Goal: Task Accomplishment & Management: Use online tool/utility

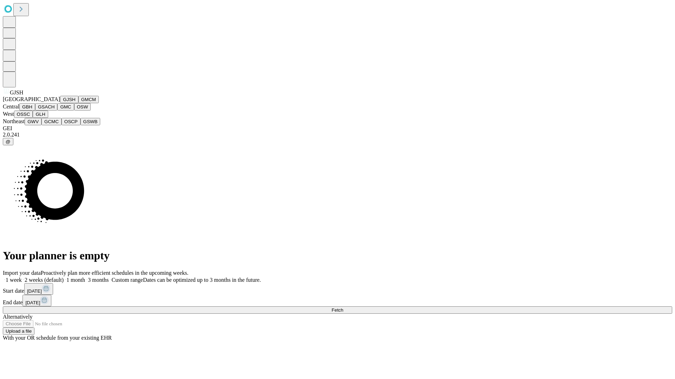
click at [60, 103] on button "GJSH" at bounding box center [69, 99] width 18 height 7
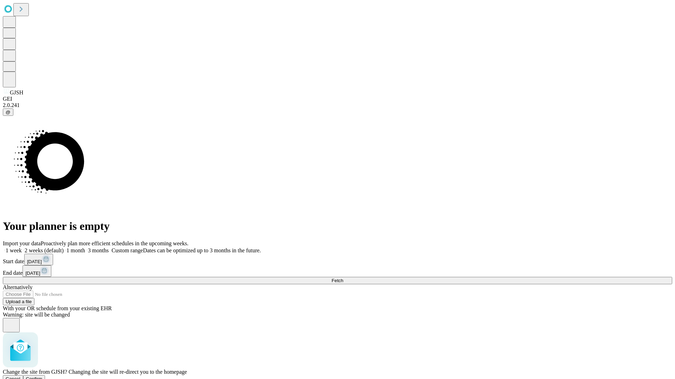
click at [43, 377] on span "Confirm" at bounding box center [34, 379] width 17 height 5
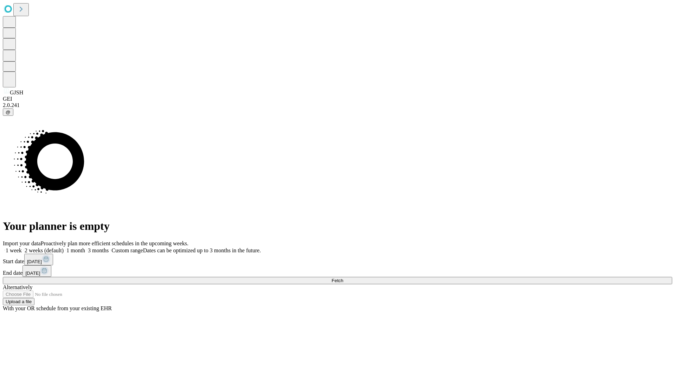
click at [85, 248] on label "1 month" at bounding box center [74, 251] width 21 height 6
click at [343, 278] on span "Fetch" at bounding box center [337, 280] width 12 height 5
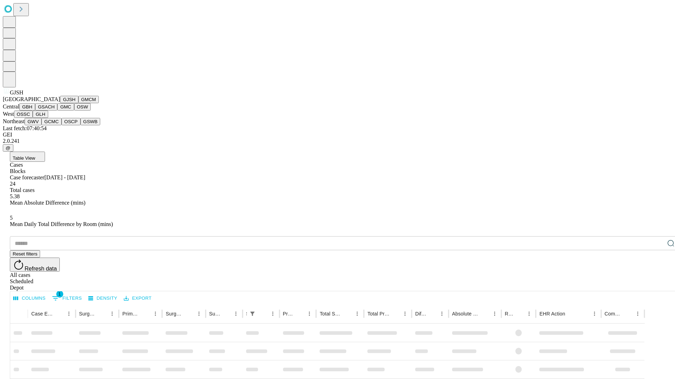
click at [78, 103] on button "GMCM" at bounding box center [88, 99] width 20 height 7
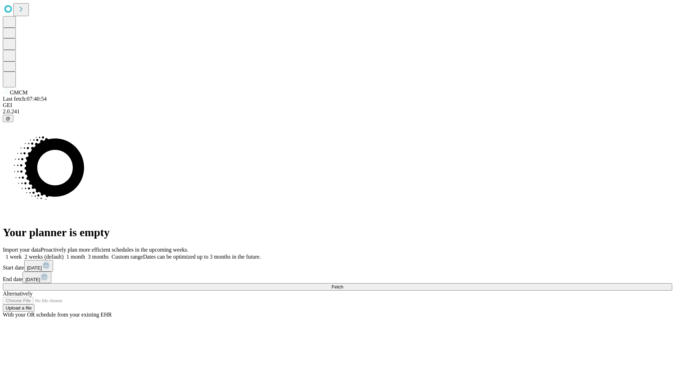
click at [85, 254] on label "1 month" at bounding box center [74, 257] width 21 height 6
click at [343, 285] on span "Fetch" at bounding box center [337, 287] width 12 height 5
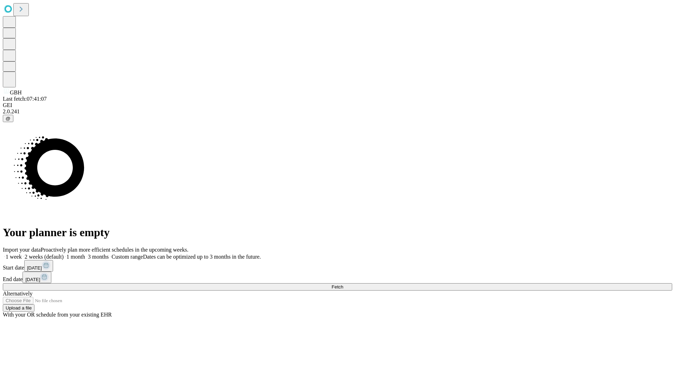
click at [85, 254] on label "1 month" at bounding box center [74, 257] width 21 height 6
click at [343, 285] on span "Fetch" at bounding box center [337, 287] width 12 height 5
click at [85, 254] on label "1 month" at bounding box center [74, 257] width 21 height 6
click at [343, 285] on span "Fetch" at bounding box center [337, 287] width 12 height 5
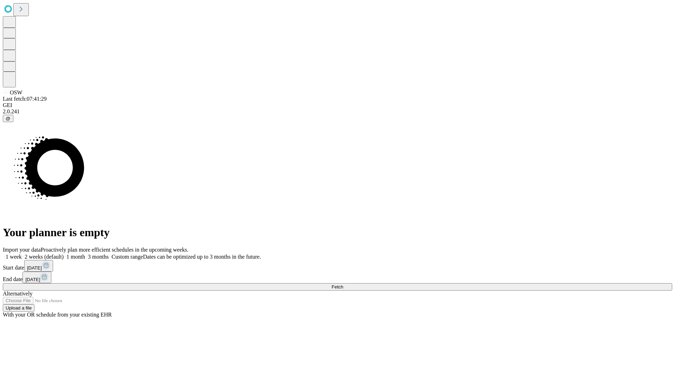
click at [85, 254] on label "1 month" at bounding box center [74, 257] width 21 height 6
click at [343, 285] on span "Fetch" at bounding box center [337, 287] width 12 height 5
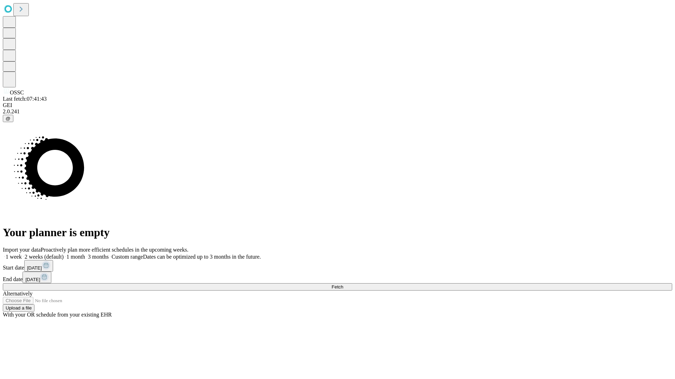
click at [85, 254] on label "1 month" at bounding box center [74, 257] width 21 height 6
click at [343, 285] on span "Fetch" at bounding box center [337, 287] width 12 height 5
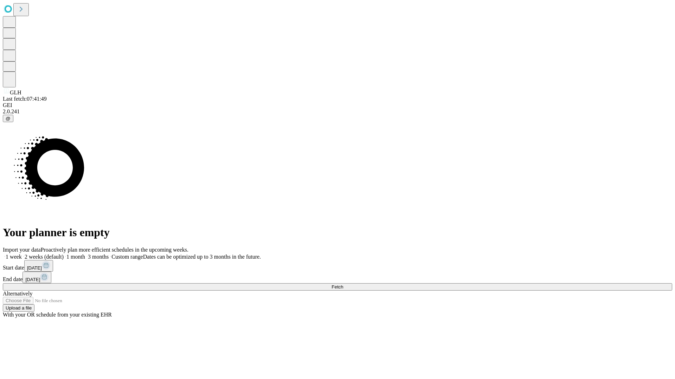
click at [85, 254] on label "1 month" at bounding box center [74, 257] width 21 height 6
click at [343, 285] on span "Fetch" at bounding box center [337, 287] width 12 height 5
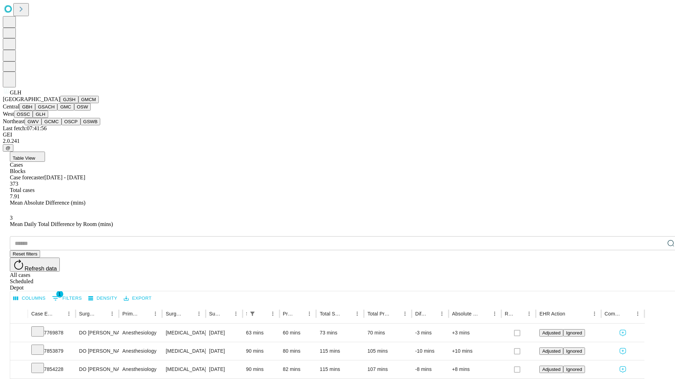
click at [41, 125] on button "GWV" at bounding box center [33, 121] width 17 height 7
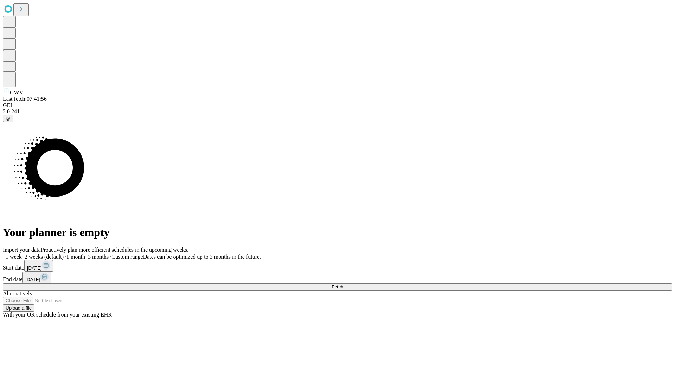
click at [85, 254] on label "1 month" at bounding box center [74, 257] width 21 height 6
click at [343, 285] on span "Fetch" at bounding box center [337, 287] width 12 height 5
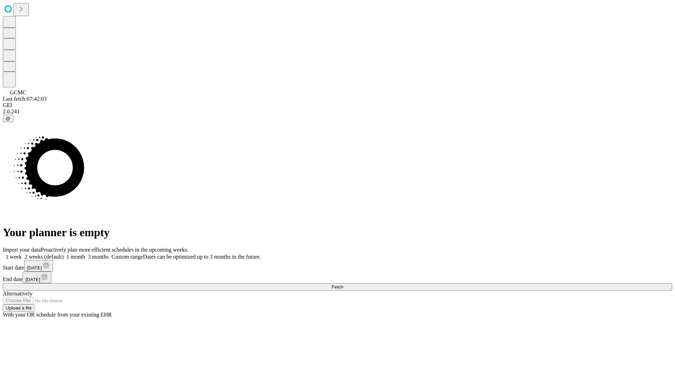
click at [85, 254] on label "1 month" at bounding box center [74, 257] width 21 height 6
click at [343, 285] on span "Fetch" at bounding box center [337, 287] width 12 height 5
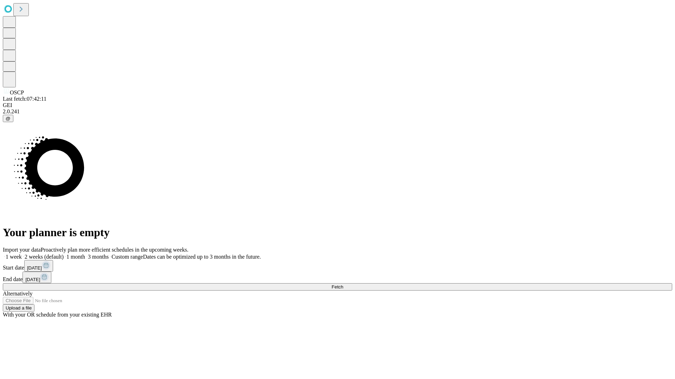
click at [85, 254] on label "1 month" at bounding box center [74, 257] width 21 height 6
click at [343, 285] on span "Fetch" at bounding box center [337, 287] width 12 height 5
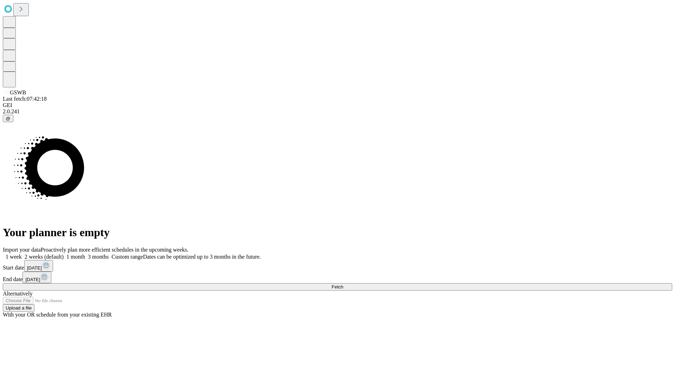
click at [85, 254] on label "1 month" at bounding box center [74, 257] width 21 height 6
click at [343, 285] on span "Fetch" at bounding box center [337, 287] width 12 height 5
